Goal: Task Accomplishment & Management: Manage account settings

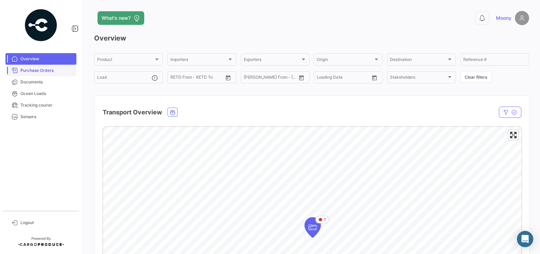
click at [38, 73] on span "Purchase Orders" at bounding box center [46, 70] width 53 height 6
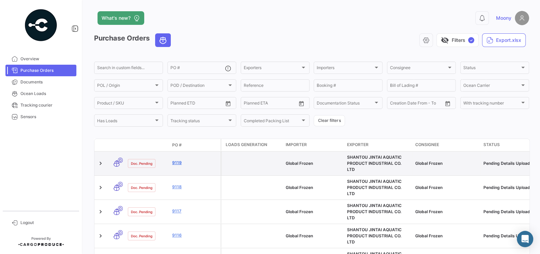
click at [179, 160] on link "9119" at bounding box center [195, 163] width 46 height 6
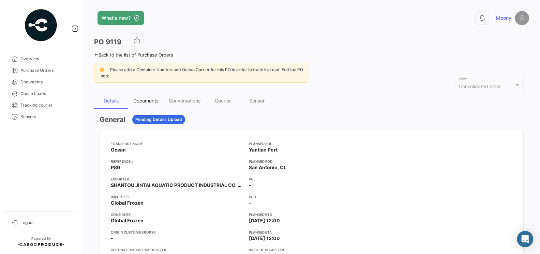
click at [146, 101] on div "Documents" at bounding box center [145, 101] width 25 height 6
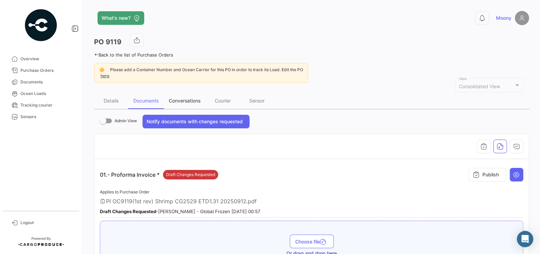
click at [187, 98] on div "Conversations" at bounding box center [185, 101] width 32 height 6
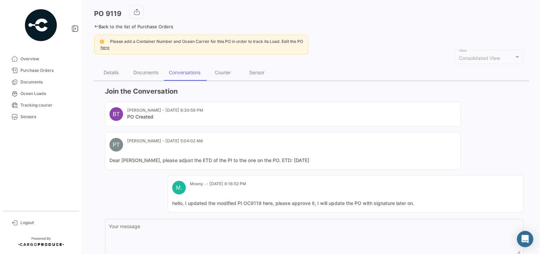
scroll to position [78, 0]
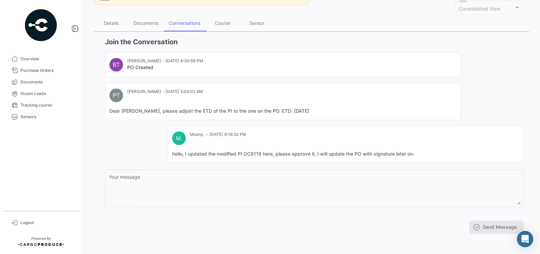
click at [237, 177] on textarea "Your message" at bounding box center [314, 190] width 411 height 30
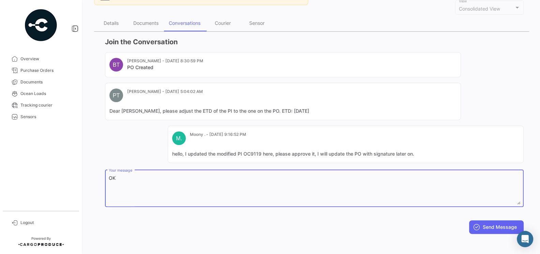
type textarea "O"
click at [121, 140] on div "BT [PERSON_NAME] - [DATE] 8:30:59 PM PO Created PT [PERSON_NAME] - [DATE] 5:04:…" at bounding box center [314, 107] width 418 height 111
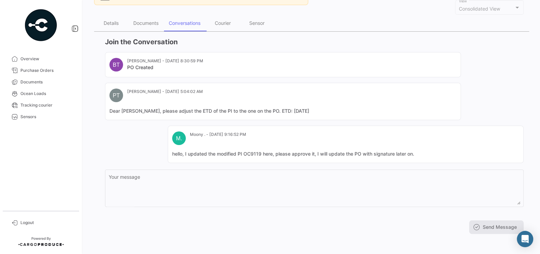
click at [121, 139] on div "BT [PERSON_NAME] - [DATE] 8:30:59 PM PO Created PT [PERSON_NAME] - [DATE] 5:04:…" at bounding box center [314, 107] width 418 height 111
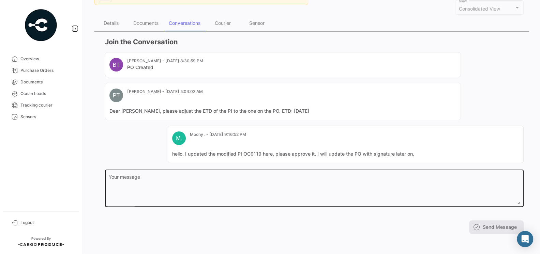
click at [135, 182] on textarea "Your message" at bounding box center [314, 190] width 411 height 30
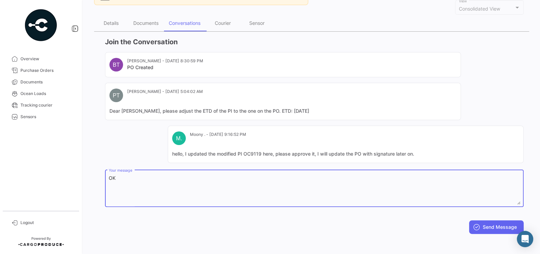
type textarea "O"
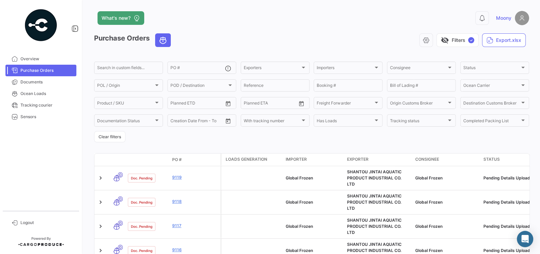
scroll to position [115, 0]
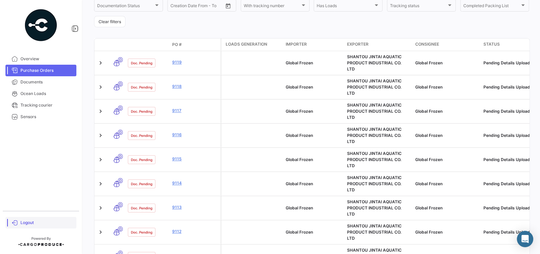
click at [28, 226] on span "Logout" at bounding box center [46, 223] width 53 height 6
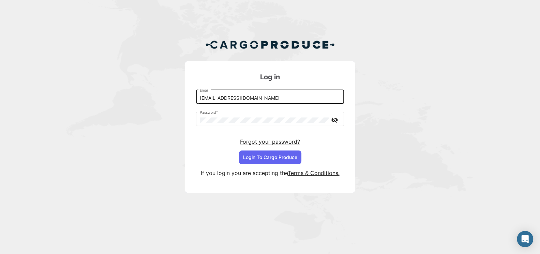
click at [258, 98] on input "[EMAIL_ADDRESS][DOMAIN_NAME]" at bounding box center [270, 98] width 141 height 6
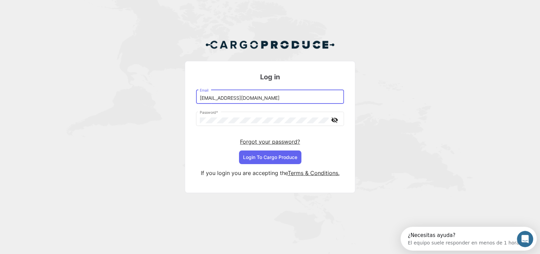
type input "[EMAIL_ADDRESS][DOMAIN_NAME]"
click at [269, 157] on button "Login To Cargo Produce" at bounding box center [270, 158] width 62 height 14
